Goal: Task Accomplishment & Management: Manage account settings

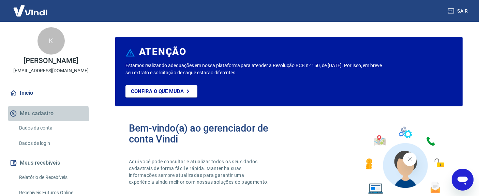
click at [41, 116] on button "Meu cadastro" at bounding box center [50, 113] width 85 height 15
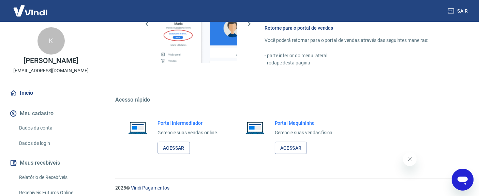
scroll to position [418, 0]
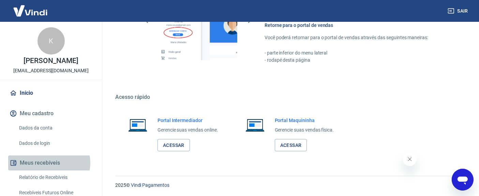
click at [49, 160] on button "Meus recebíveis" at bounding box center [50, 162] width 85 height 15
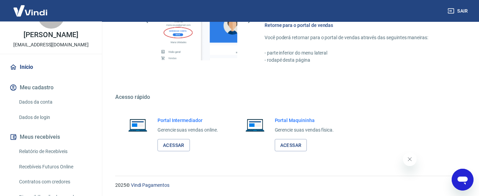
scroll to position [38, 0]
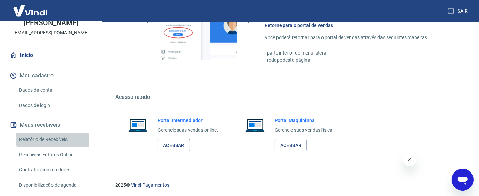
click at [50, 141] on link "Relatório de Recebíveis" at bounding box center [54, 139] width 77 height 14
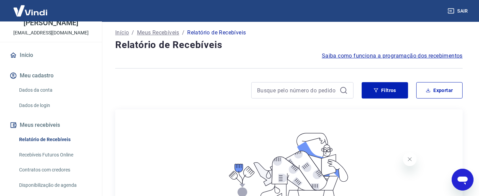
scroll to position [142, 0]
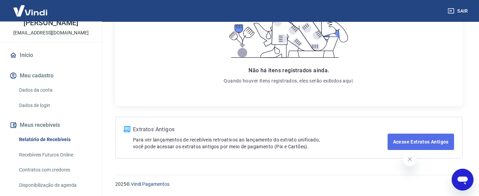
click at [391, 145] on link "Acesse Extratos Antigos" at bounding box center [420, 142] width 66 height 16
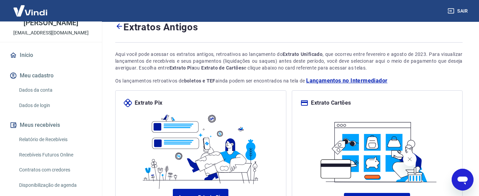
scroll to position [90, 0]
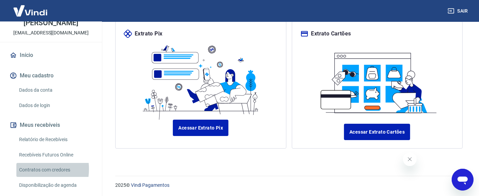
click at [31, 160] on link "Contratos com credores" at bounding box center [54, 170] width 77 height 14
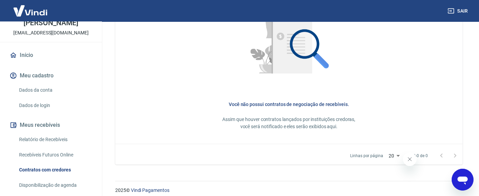
scroll to position [353, 0]
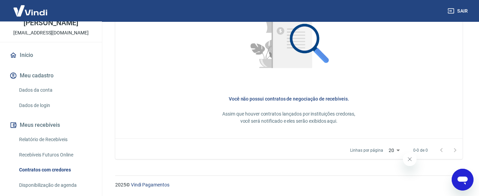
click at [56, 160] on link "Contratos com credores" at bounding box center [54, 170] width 77 height 14
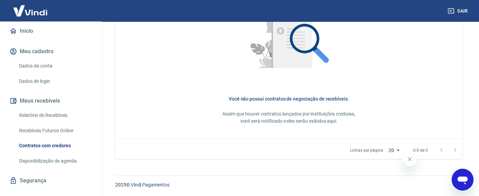
scroll to position [74, 0]
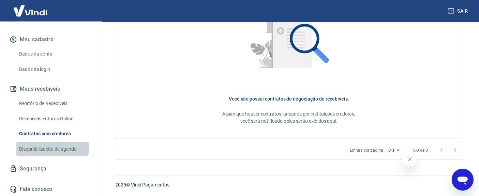
click at [45, 147] on link "Disponibilização de agenda" at bounding box center [54, 149] width 77 height 14
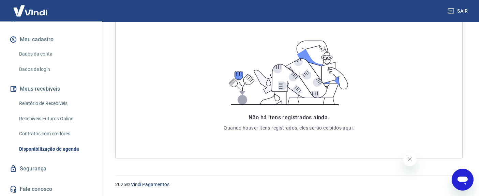
scroll to position [36, 0]
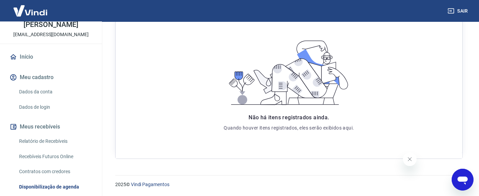
click at [52, 141] on link "Relatório de Recebíveis" at bounding box center [54, 141] width 77 height 14
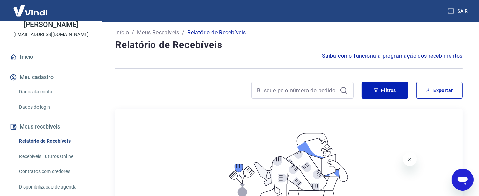
scroll to position [142, 0]
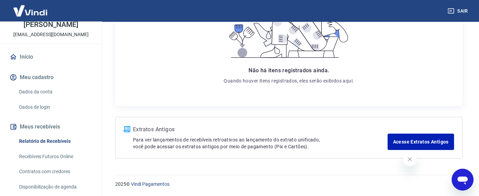
click at [52, 141] on link "Relatório de Recebíveis" at bounding box center [54, 141] width 77 height 14
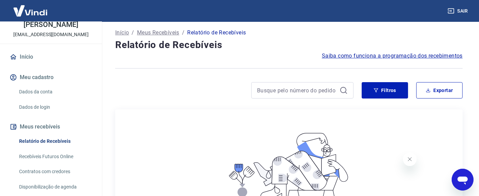
scroll to position [142, 0]
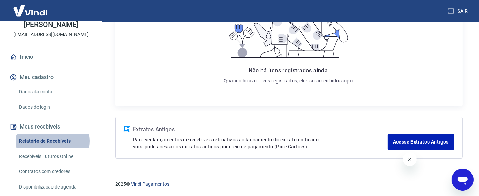
click at [52, 141] on link "Relatório de Recebíveis" at bounding box center [54, 141] width 77 height 14
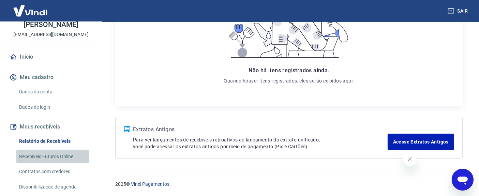
click at [47, 157] on link "Recebíveis Futuros Online" at bounding box center [54, 157] width 77 height 14
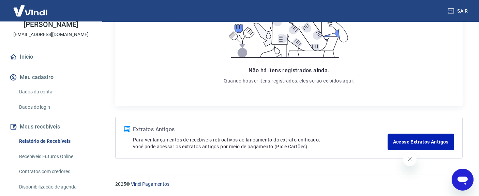
scroll to position [74, 0]
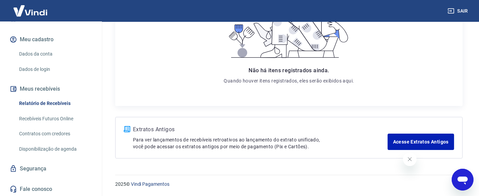
click at [64, 149] on link "Disponibilização de agenda" at bounding box center [54, 149] width 77 height 14
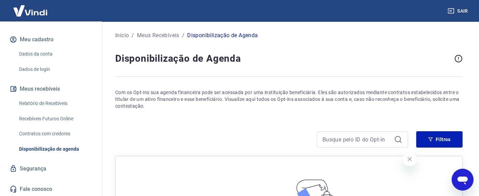
click at [63, 133] on link "Contratos com credores" at bounding box center [54, 134] width 77 height 14
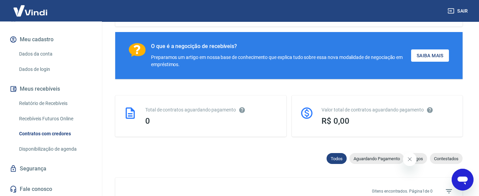
scroll to position [151, 0]
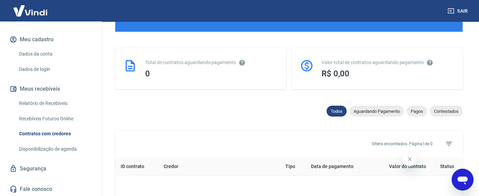
click at [57, 103] on link "Relatório de Recebíveis" at bounding box center [54, 103] width 77 height 14
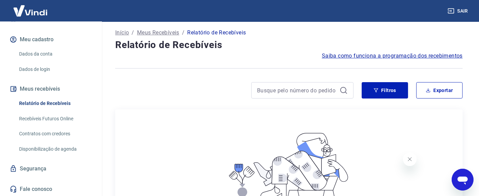
scroll to position [142, 0]
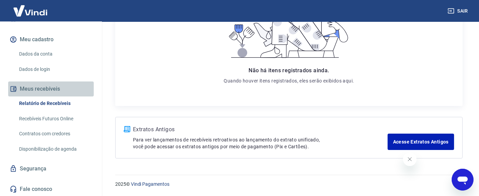
click at [57, 88] on button "Meus recebíveis" at bounding box center [50, 88] width 85 height 15
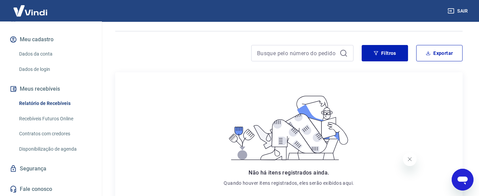
scroll to position [28, 0]
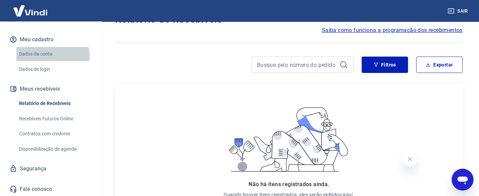
click at [45, 57] on link "Dados da conta" at bounding box center [54, 54] width 77 height 14
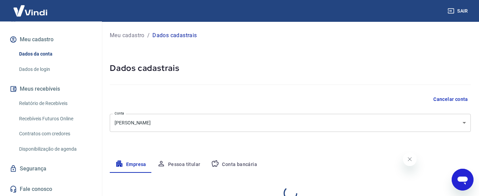
select select "SP"
select select "business"
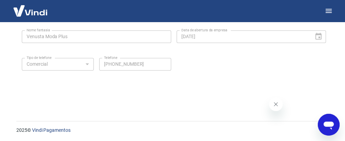
scroll to position [349, 0]
